Goal: Find specific page/section: Find specific page/section

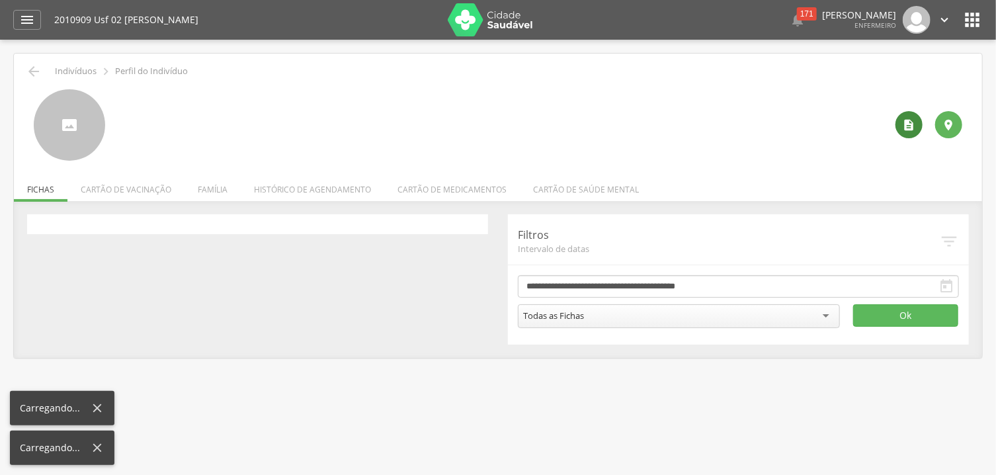
click at [909, 129] on icon "" at bounding box center [909, 124] width 13 height 13
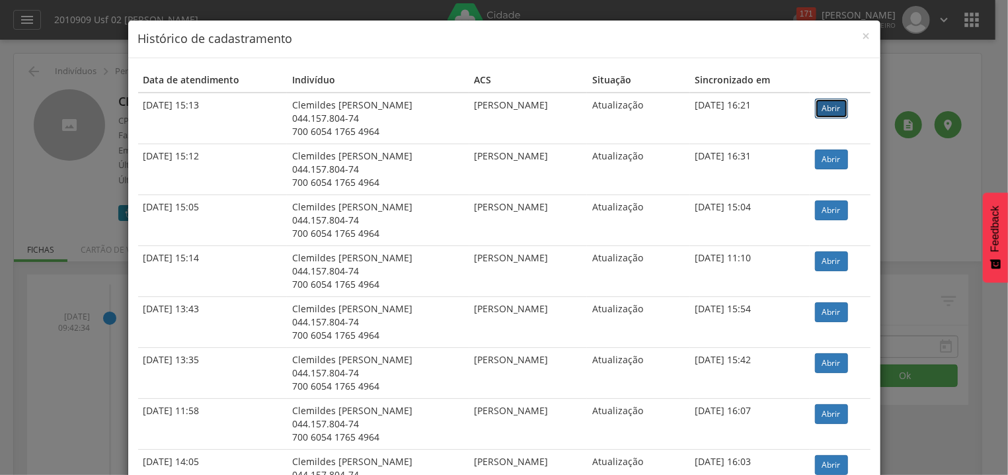
click at [819, 105] on link "Abrir" at bounding box center [831, 109] width 33 height 20
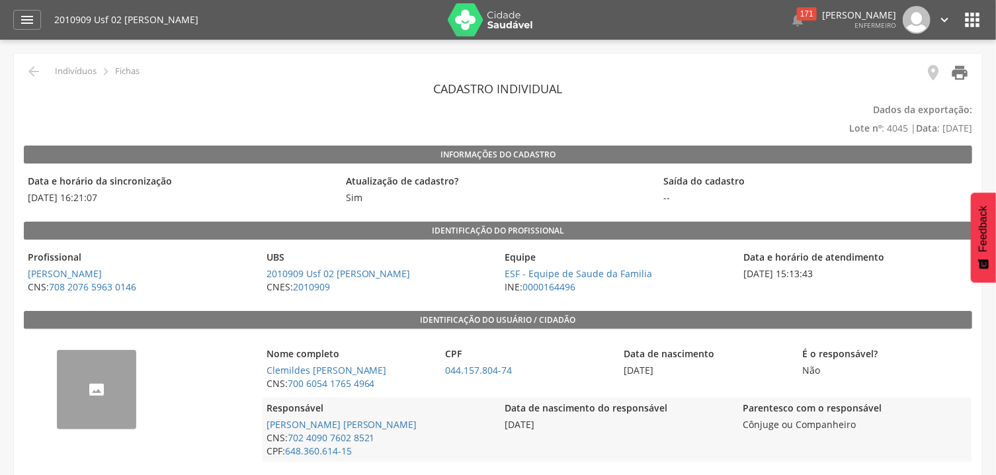
click at [962, 67] on icon "" at bounding box center [959, 72] width 19 height 19
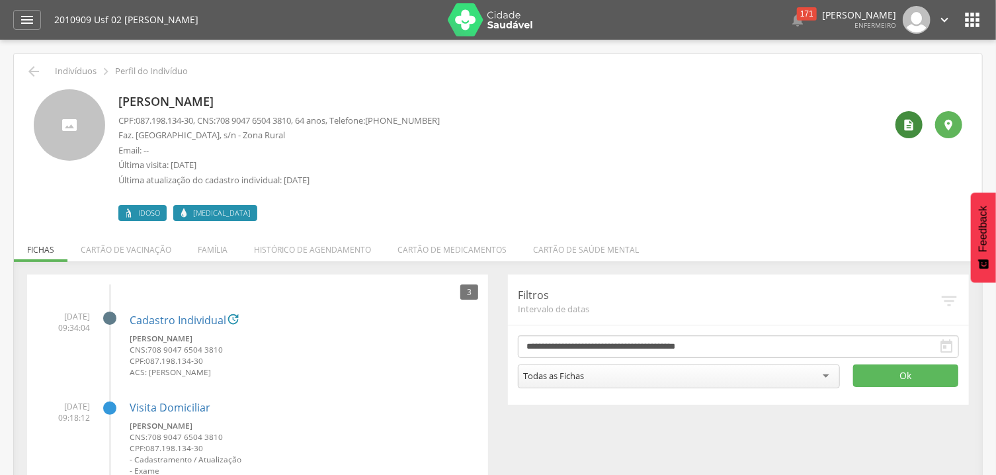
click at [909, 126] on icon "" at bounding box center [909, 124] width 13 height 13
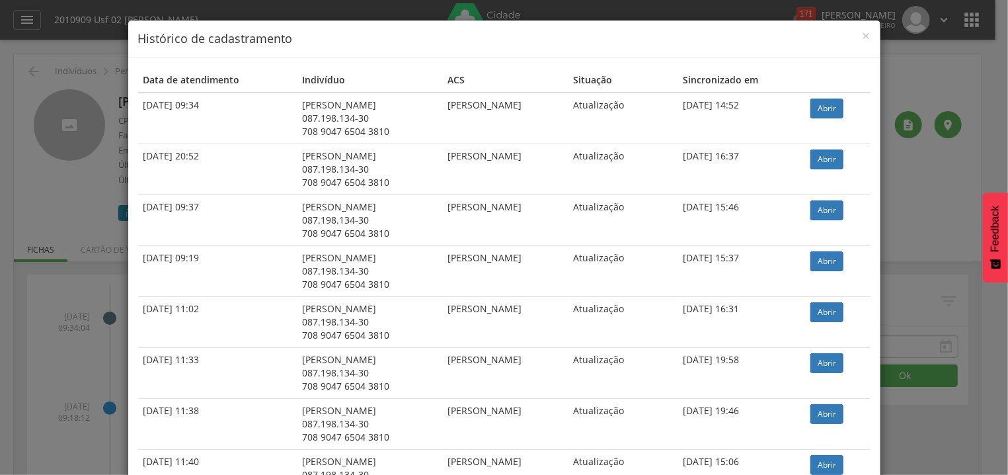
click at [811, 107] on td "Abrir" at bounding box center [837, 119] width 65 height 52
click at [822, 109] on link "Abrir" at bounding box center [827, 109] width 33 height 20
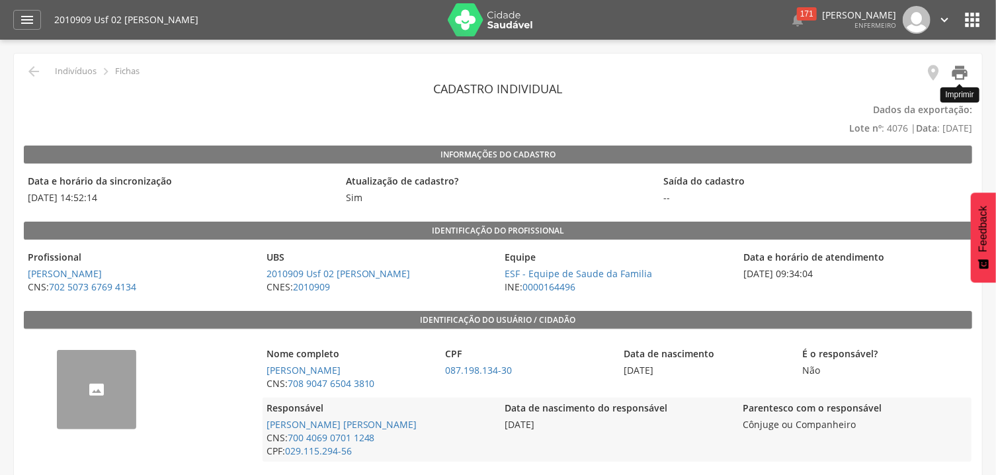
click at [964, 71] on icon "" at bounding box center [959, 72] width 19 height 19
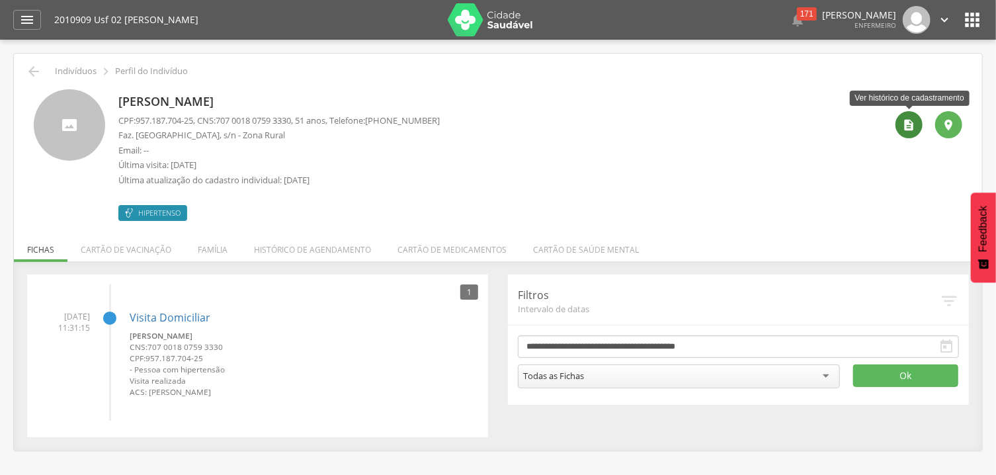
click at [903, 126] on icon "" at bounding box center [909, 124] width 13 height 13
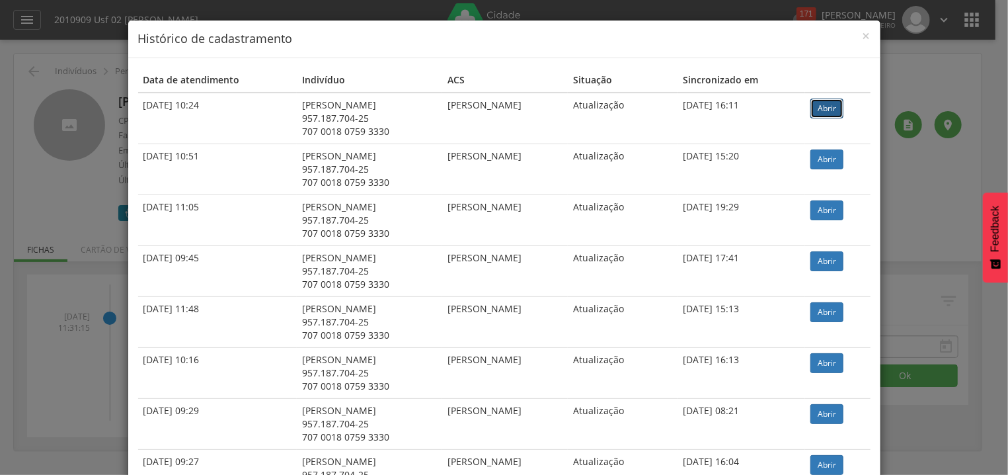
click at [834, 106] on link "Abrir" at bounding box center [827, 109] width 33 height 20
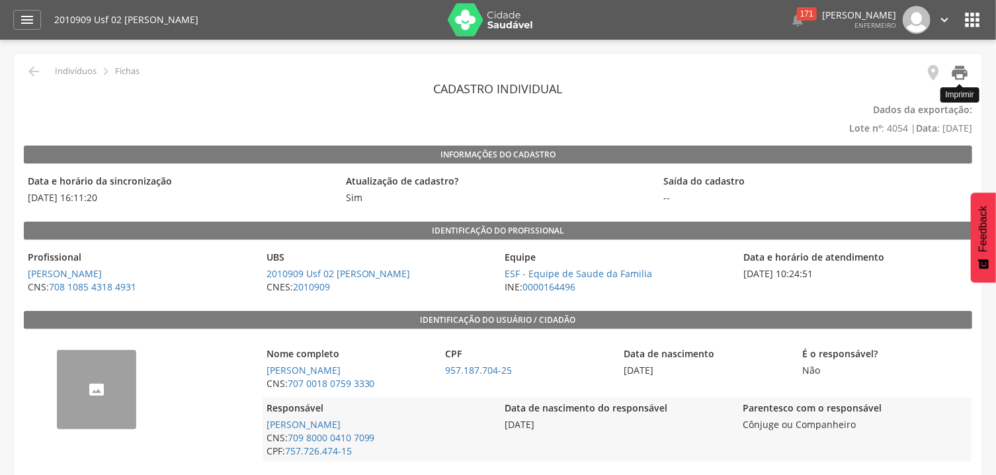
click at [965, 65] on icon "" at bounding box center [959, 72] width 19 height 19
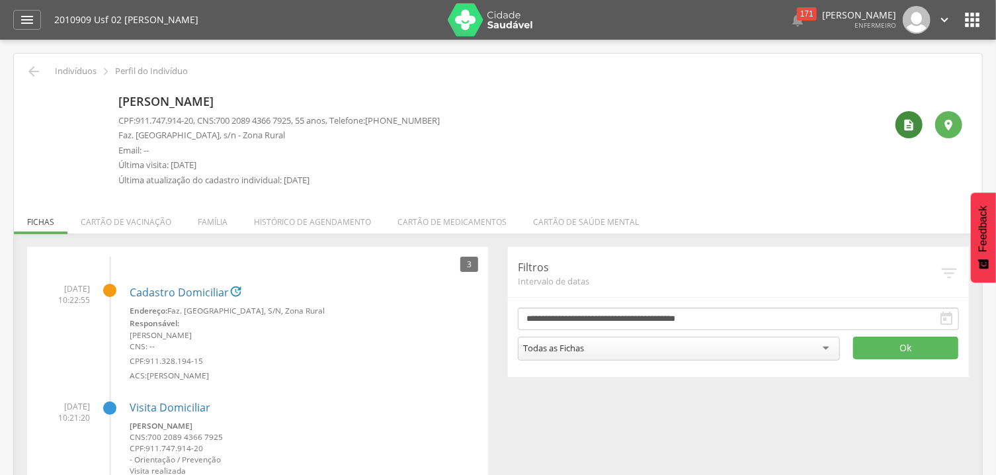
click at [903, 136] on div "" at bounding box center [908, 124] width 27 height 27
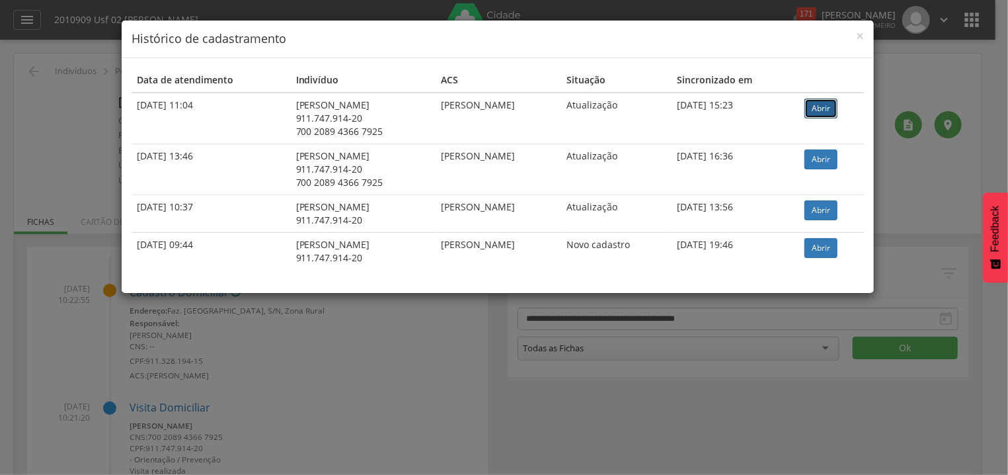
click at [834, 106] on link "Abrir" at bounding box center [821, 109] width 33 height 20
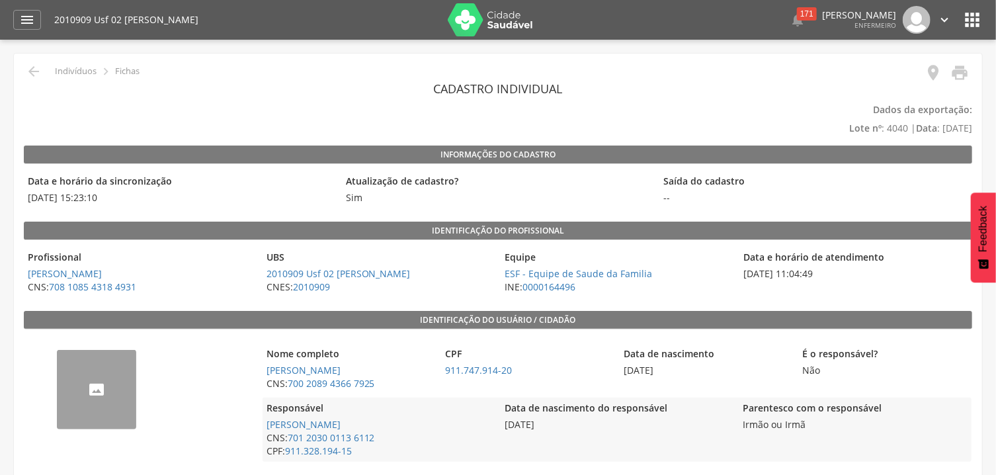
click at [968, 86] on header "Cadastro individual" at bounding box center [498, 89] width 948 height 24
click at [961, 73] on icon "" at bounding box center [959, 72] width 19 height 19
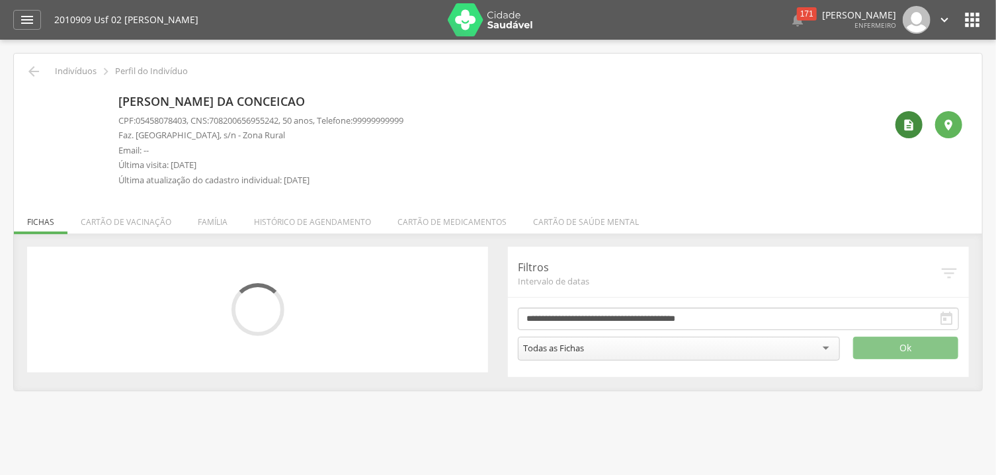
click at [910, 127] on icon "" at bounding box center [909, 124] width 13 height 13
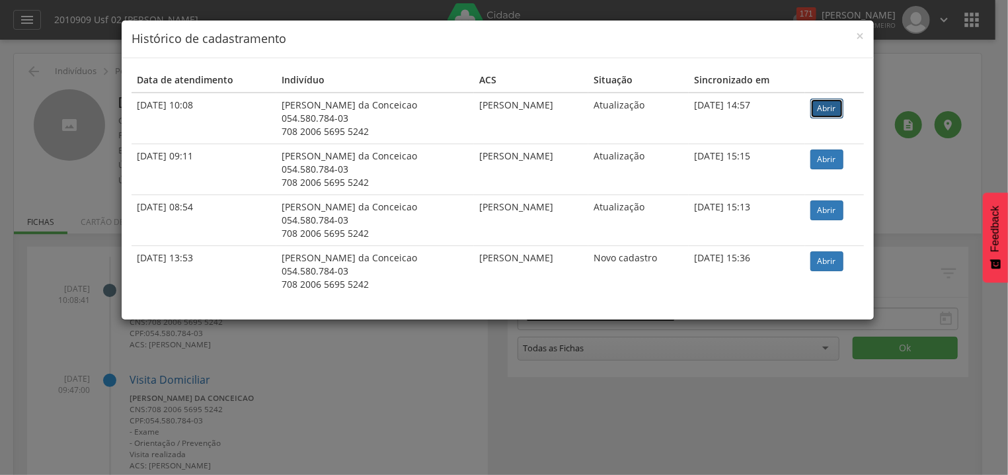
click at [829, 106] on link "Abrir" at bounding box center [827, 109] width 33 height 20
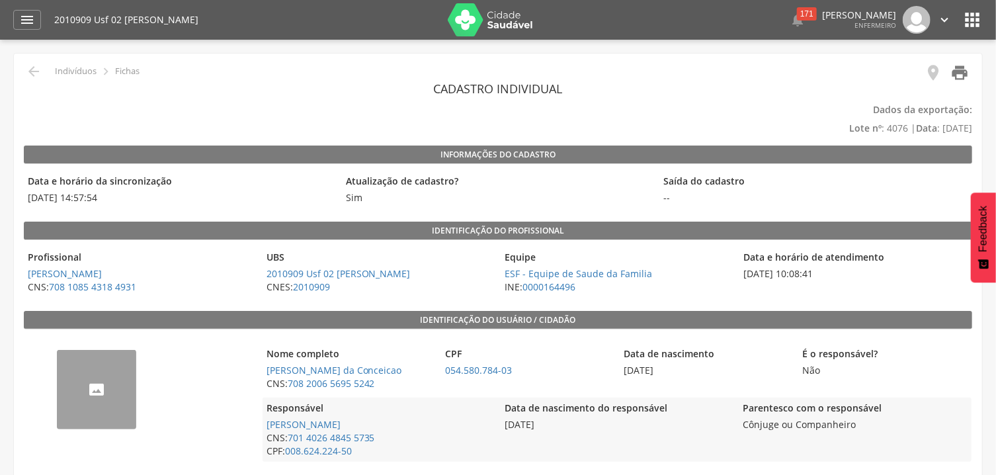
click at [963, 76] on icon "" at bounding box center [959, 72] width 19 height 19
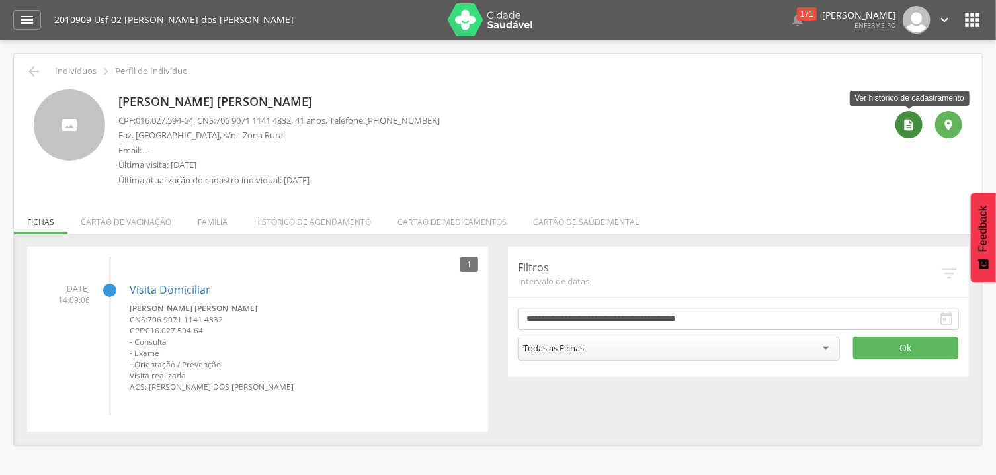
click at [914, 122] on icon "" at bounding box center [909, 124] width 13 height 13
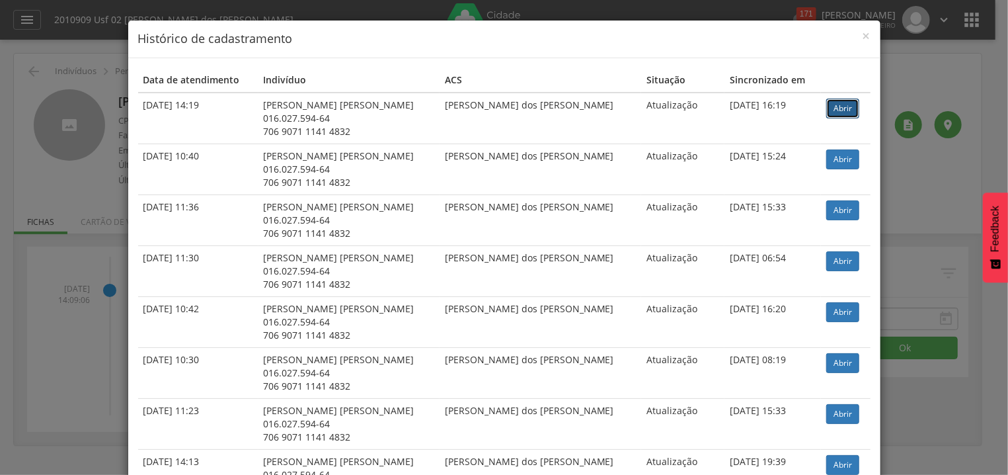
click at [830, 100] on link "Abrir" at bounding box center [843, 109] width 33 height 20
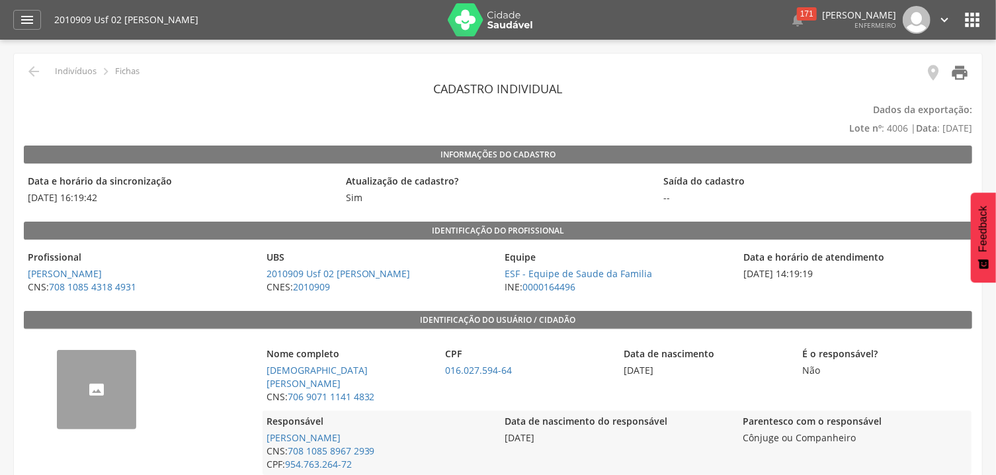
click at [956, 68] on icon "" at bounding box center [959, 72] width 19 height 19
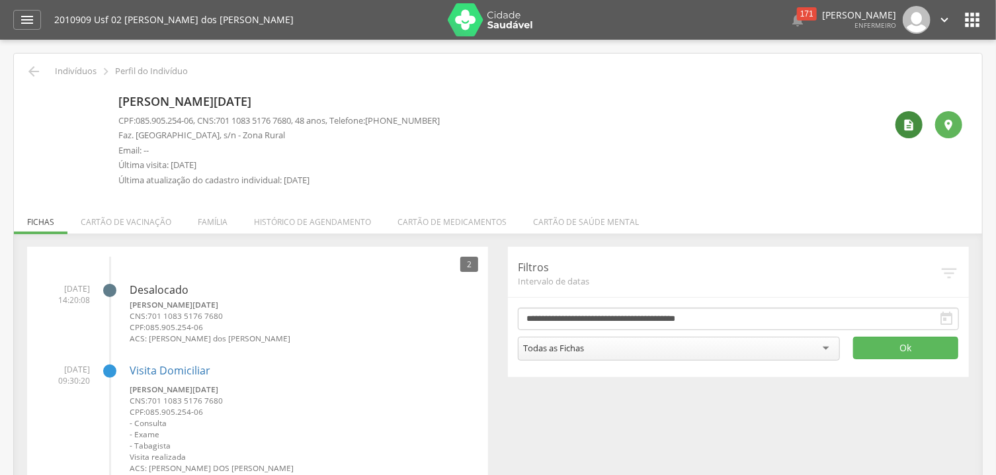
click at [904, 132] on div "" at bounding box center [908, 124] width 27 height 27
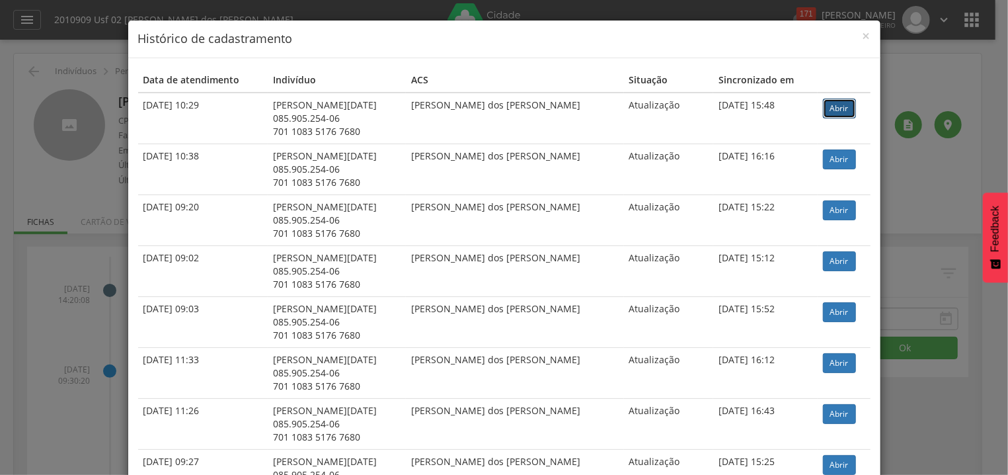
click at [823, 108] on link "Abrir" at bounding box center [839, 109] width 33 height 20
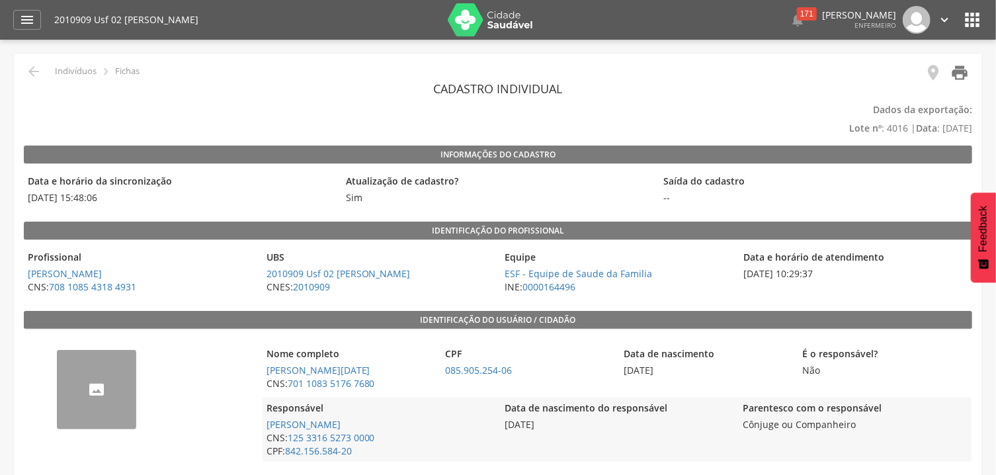
click at [962, 73] on icon "" at bounding box center [959, 72] width 19 height 19
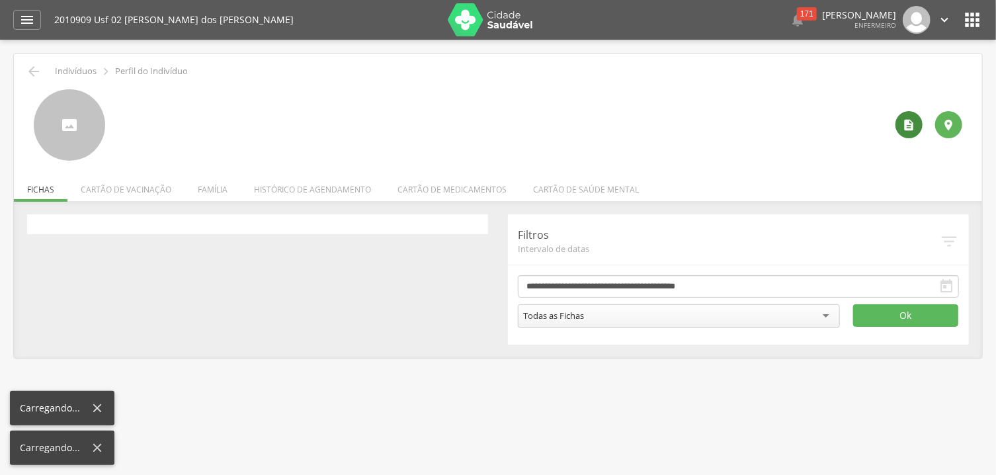
click at [909, 125] on icon "" at bounding box center [909, 124] width 13 height 13
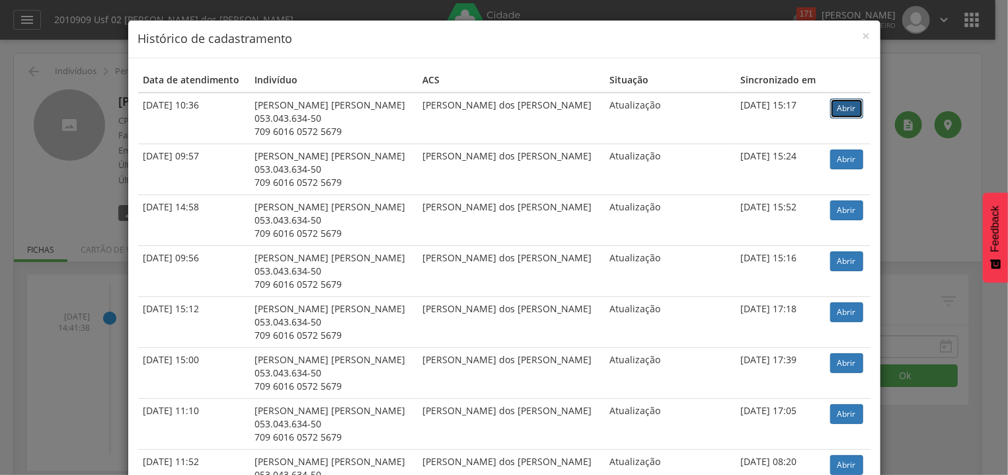
click at [839, 112] on link "Abrir" at bounding box center [847, 109] width 33 height 20
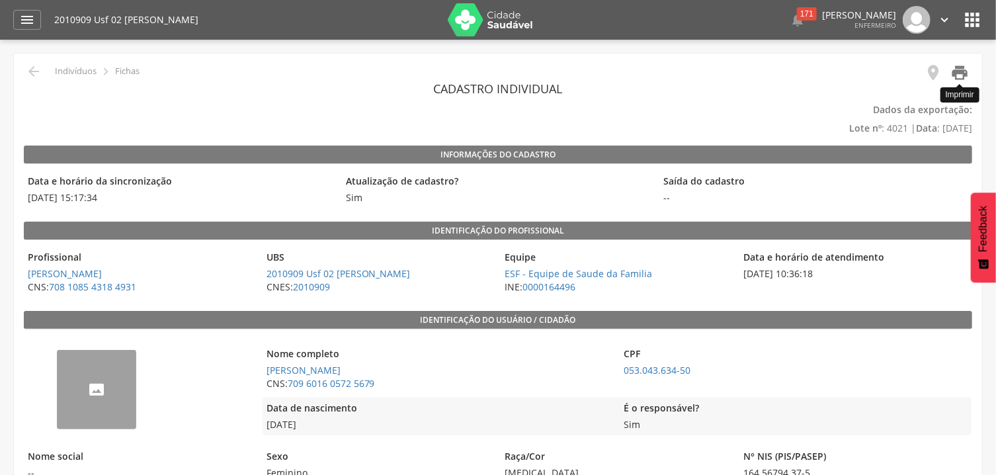
click at [958, 71] on icon "" at bounding box center [959, 72] width 19 height 19
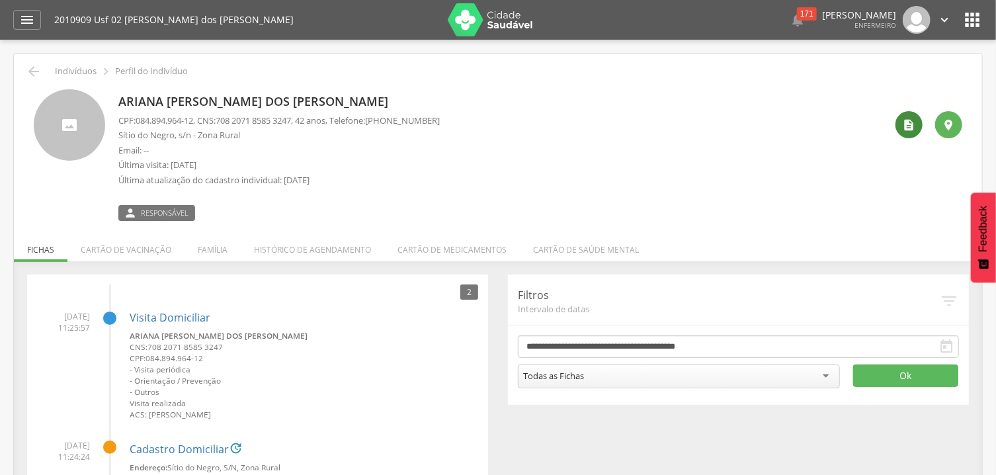
click at [913, 130] on icon "" at bounding box center [909, 124] width 13 height 13
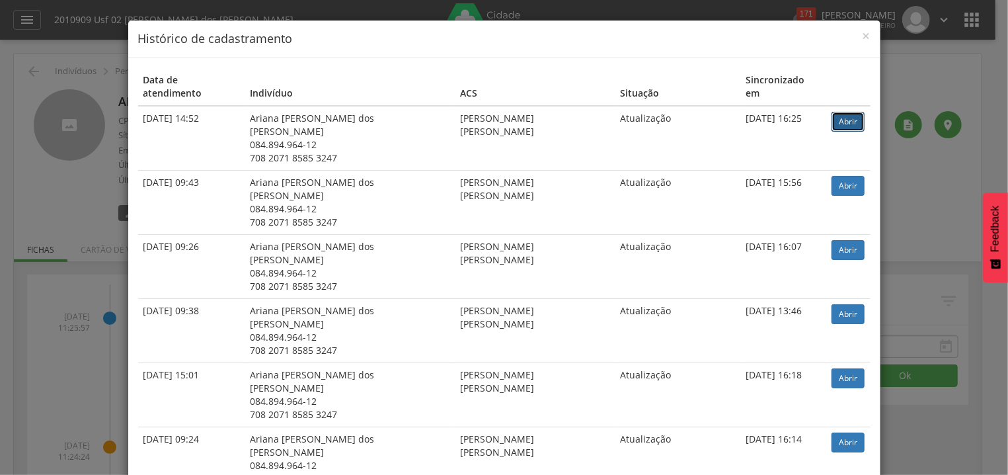
click at [837, 112] on link "Abrir" at bounding box center [848, 122] width 33 height 20
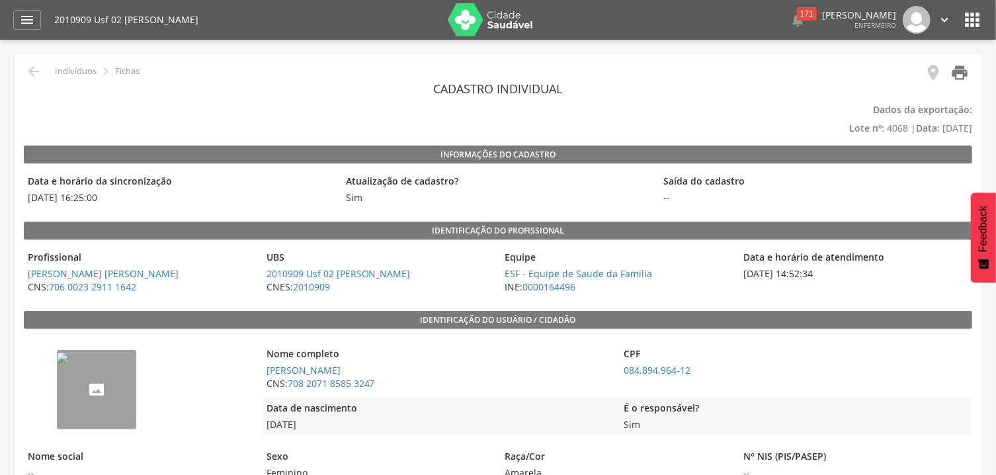
click at [962, 74] on icon "" at bounding box center [959, 72] width 19 height 19
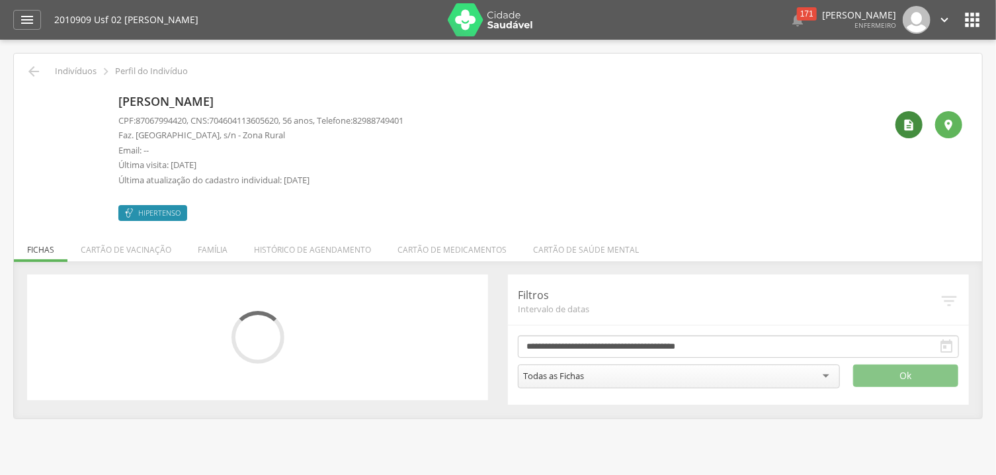
click at [905, 115] on div "" at bounding box center [908, 124] width 27 height 27
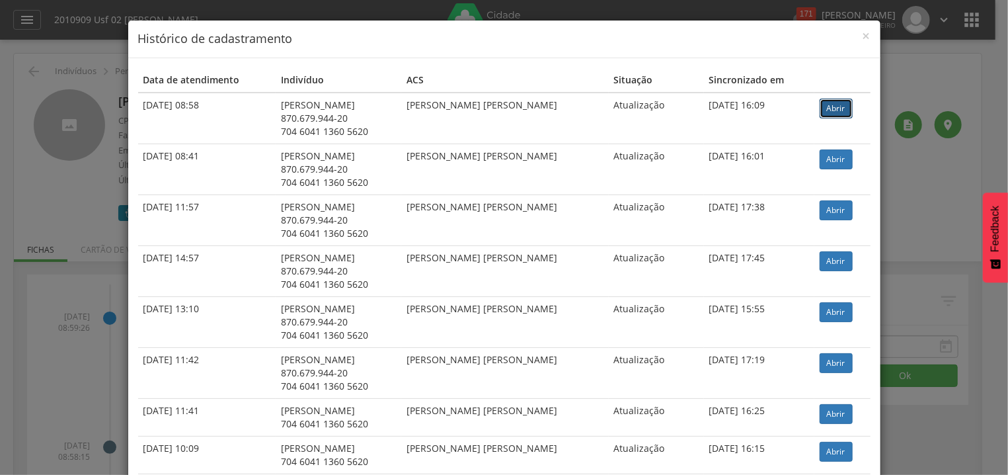
click at [837, 106] on link "Abrir" at bounding box center [836, 109] width 33 height 20
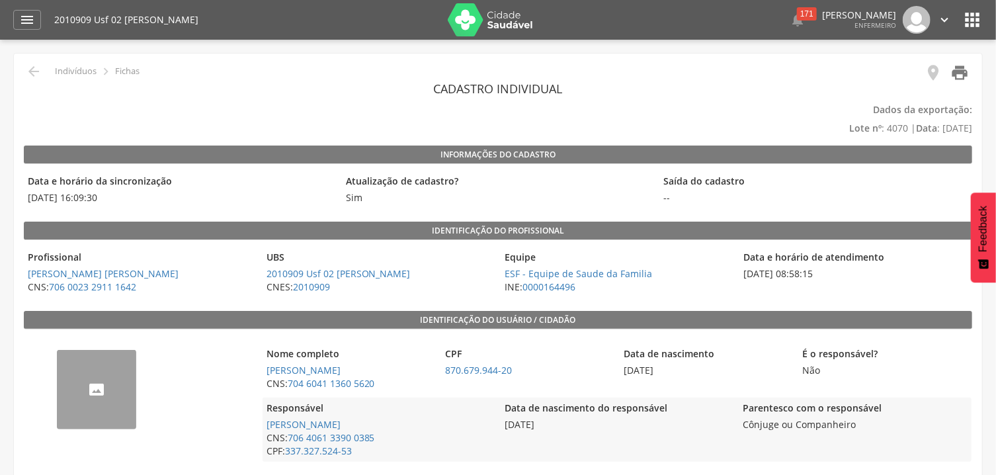
click at [962, 73] on icon "" at bounding box center [959, 72] width 19 height 19
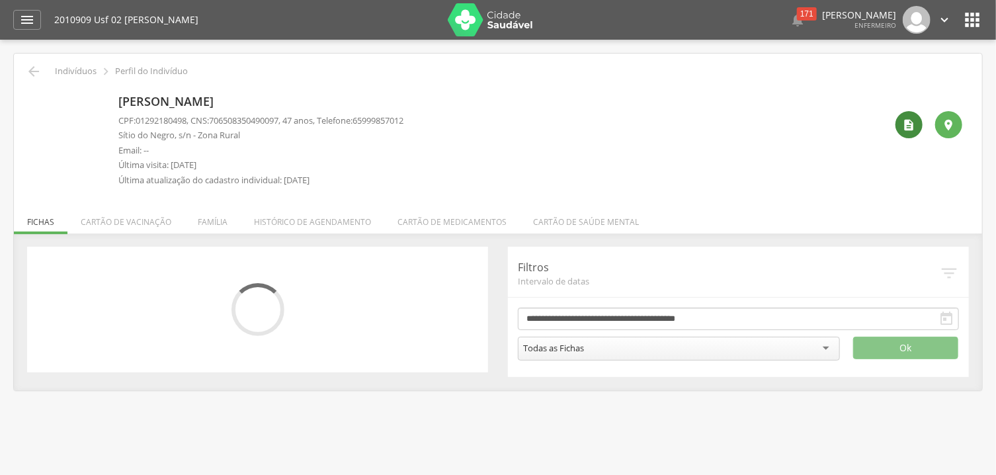
click at [907, 118] on div "" at bounding box center [908, 124] width 27 height 27
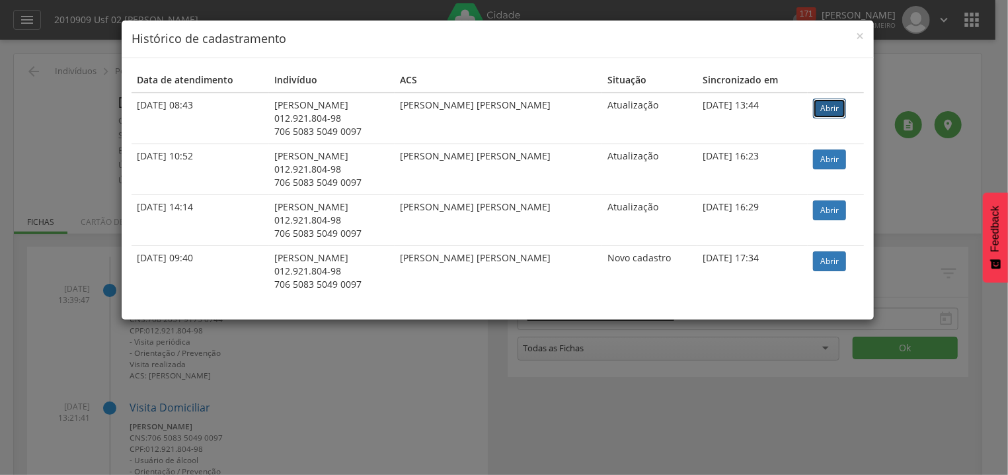
click at [834, 103] on link "Abrir" at bounding box center [829, 109] width 33 height 20
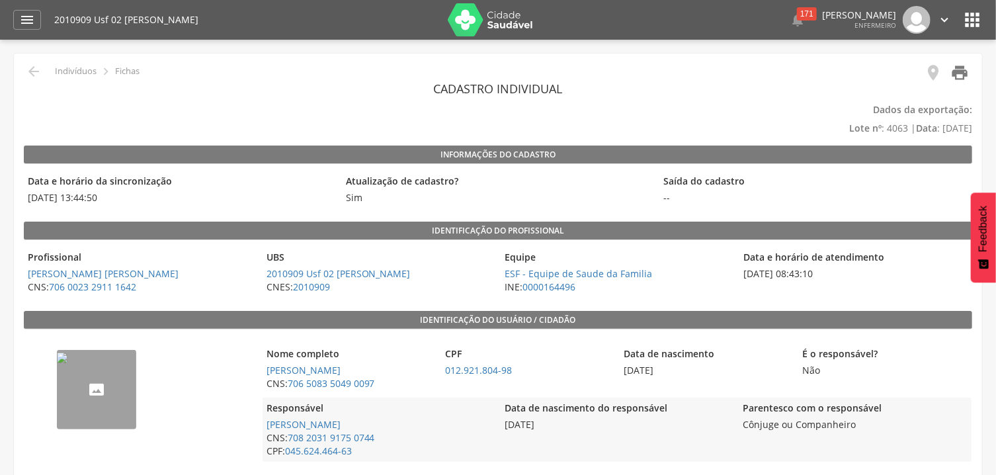
click at [960, 71] on icon "" at bounding box center [959, 72] width 19 height 19
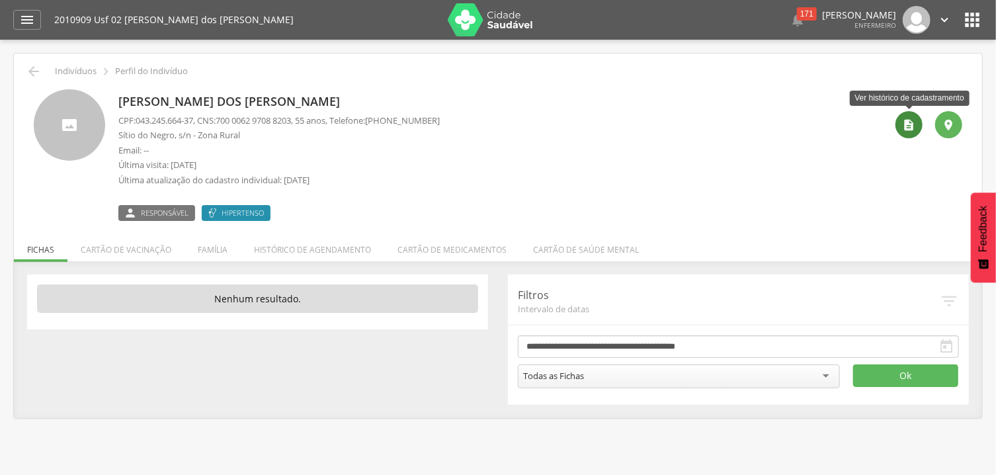
click at [920, 125] on div "" at bounding box center [908, 124] width 27 height 27
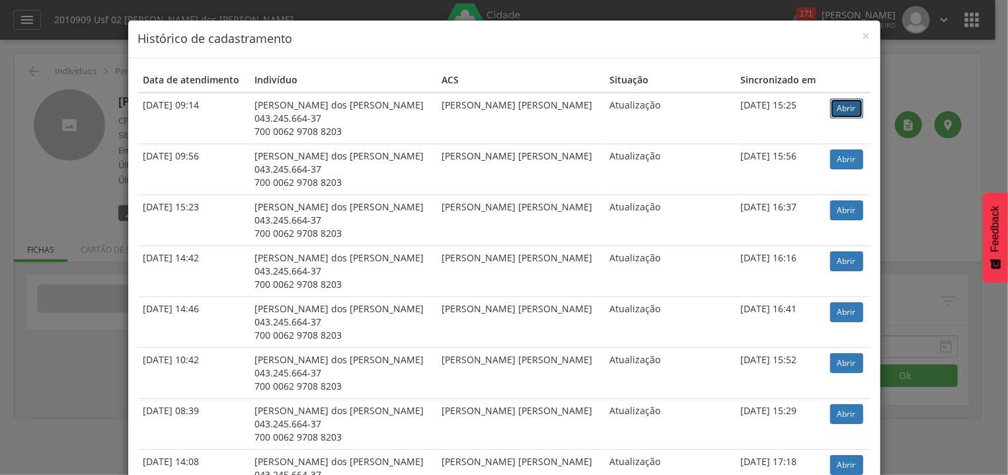
click at [835, 101] on link "Abrir" at bounding box center [847, 109] width 33 height 20
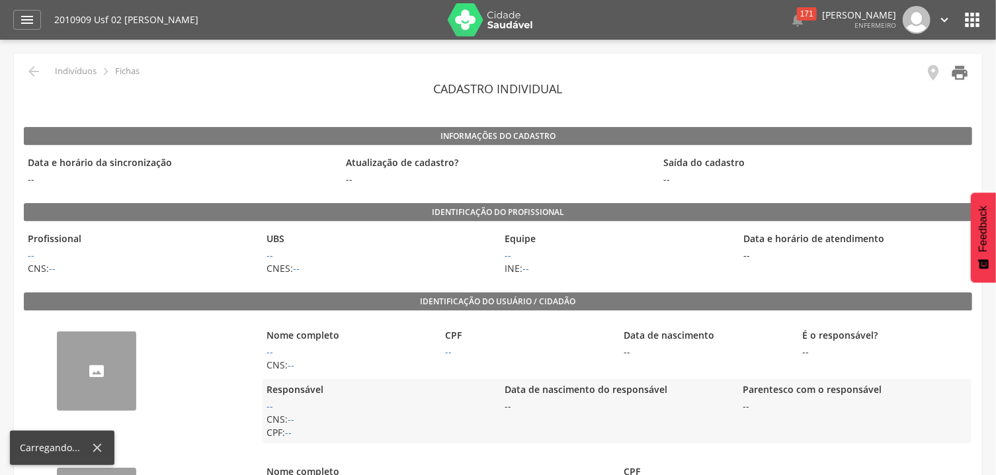
click at [964, 74] on icon "" at bounding box center [959, 72] width 19 height 19
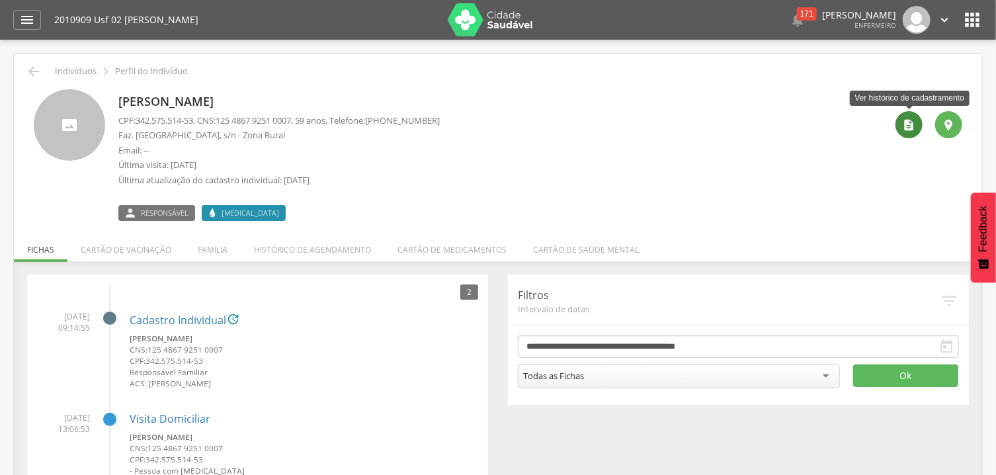
click at [907, 126] on icon "" at bounding box center [909, 124] width 13 height 13
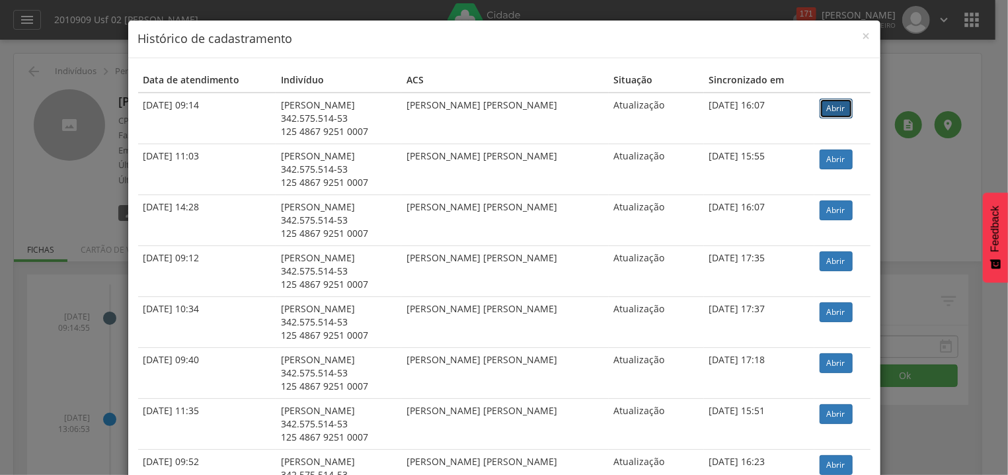
click at [828, 108] on link "Abrir" at bounding box center [836, 109] width 33 height 20
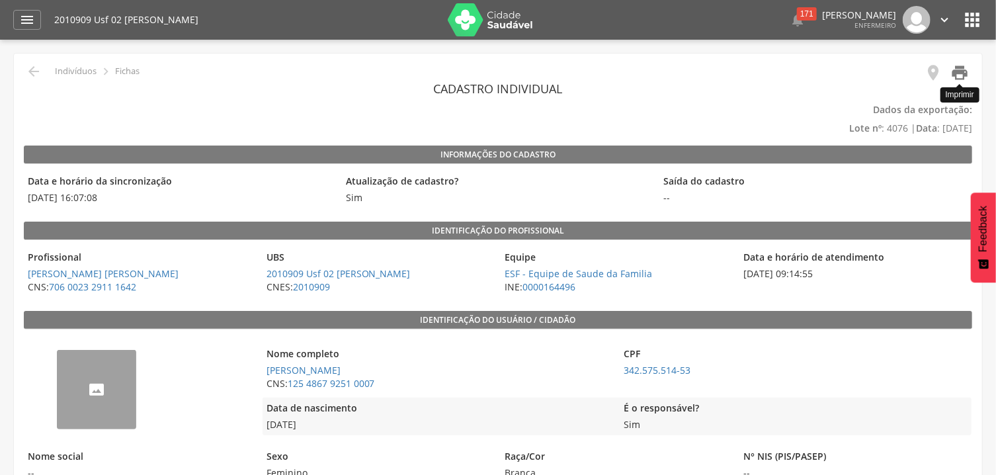
click at [957, 68] on icon "" at bounding box center [959, 72] width 19 height 19
